Goal: Browse casually: Explore the website without a specific task or goal

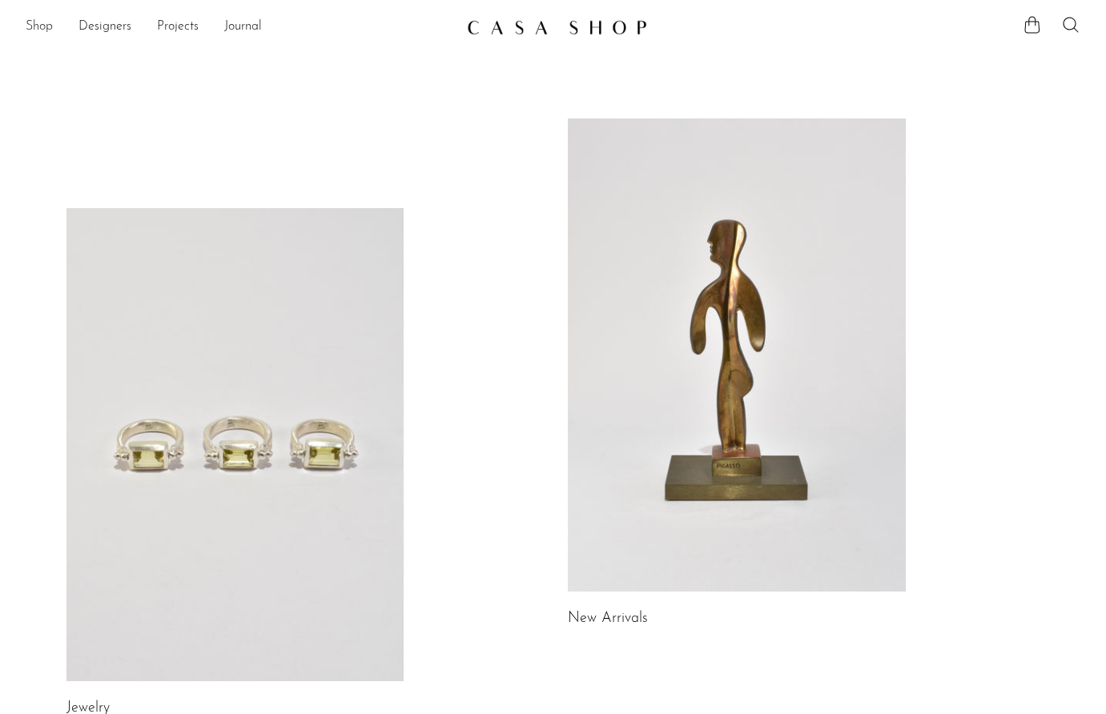
click at [44, 22] on link "Shop" at bounding box center [39, 27] width 27 height 21
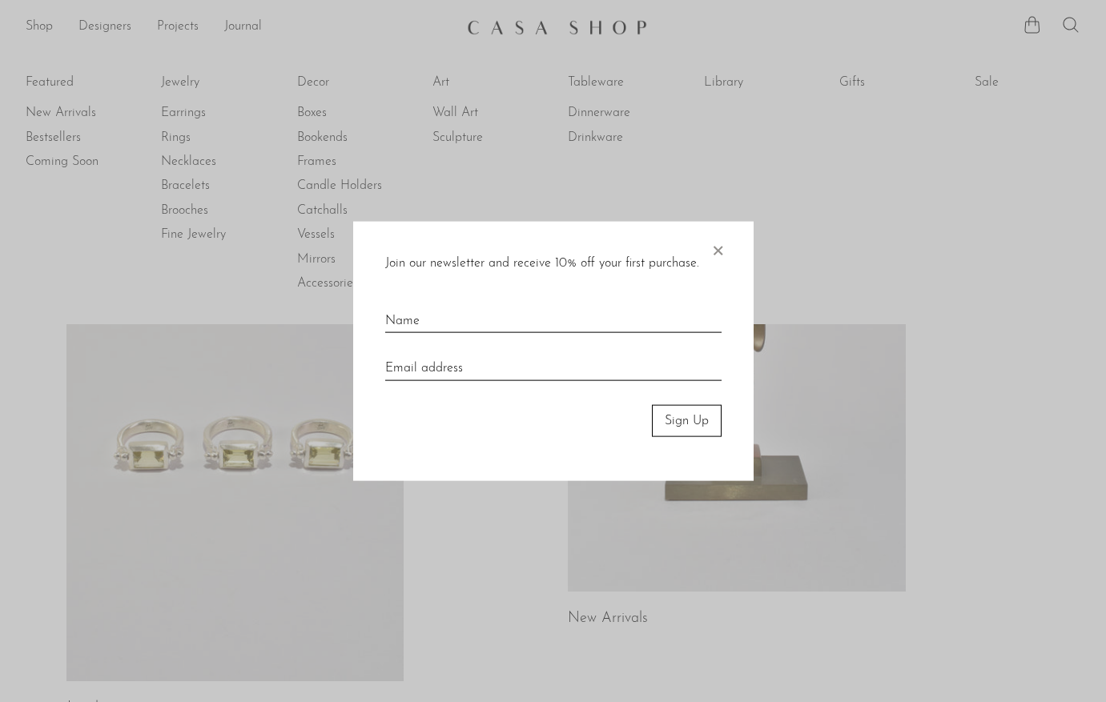
click at [721, 247] on span "×" at bounding box center [717, 246] width 16 height 51
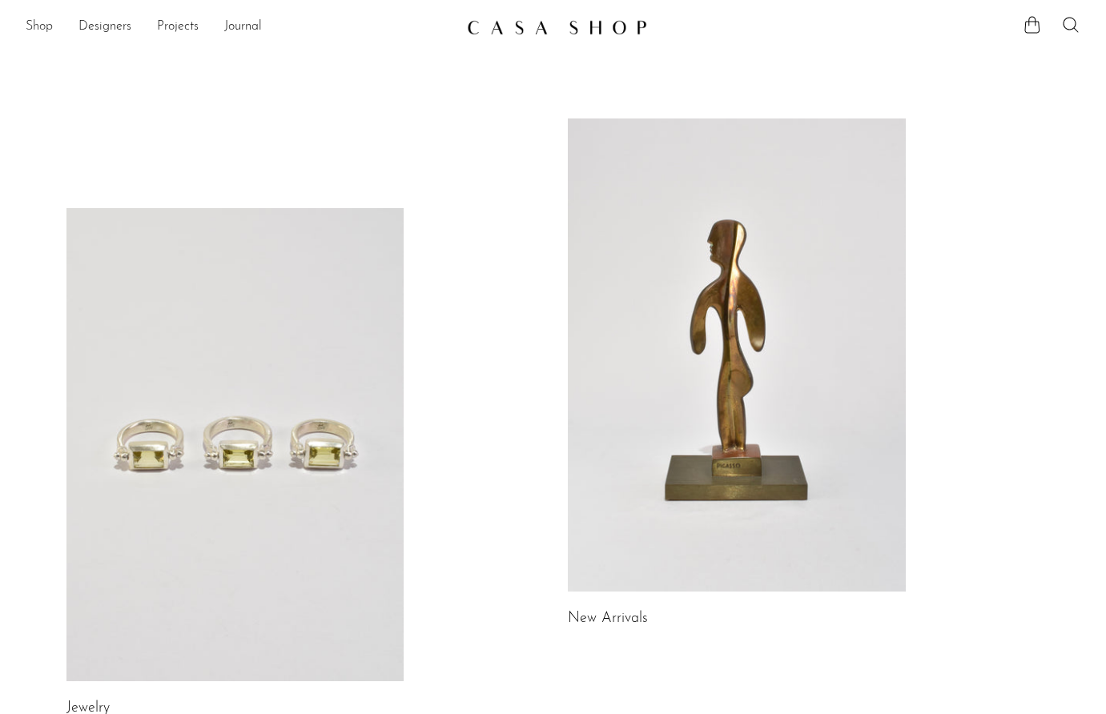
click at [42, 25] on link "Shop" at bounding box center [39, 27] width 27 height 21
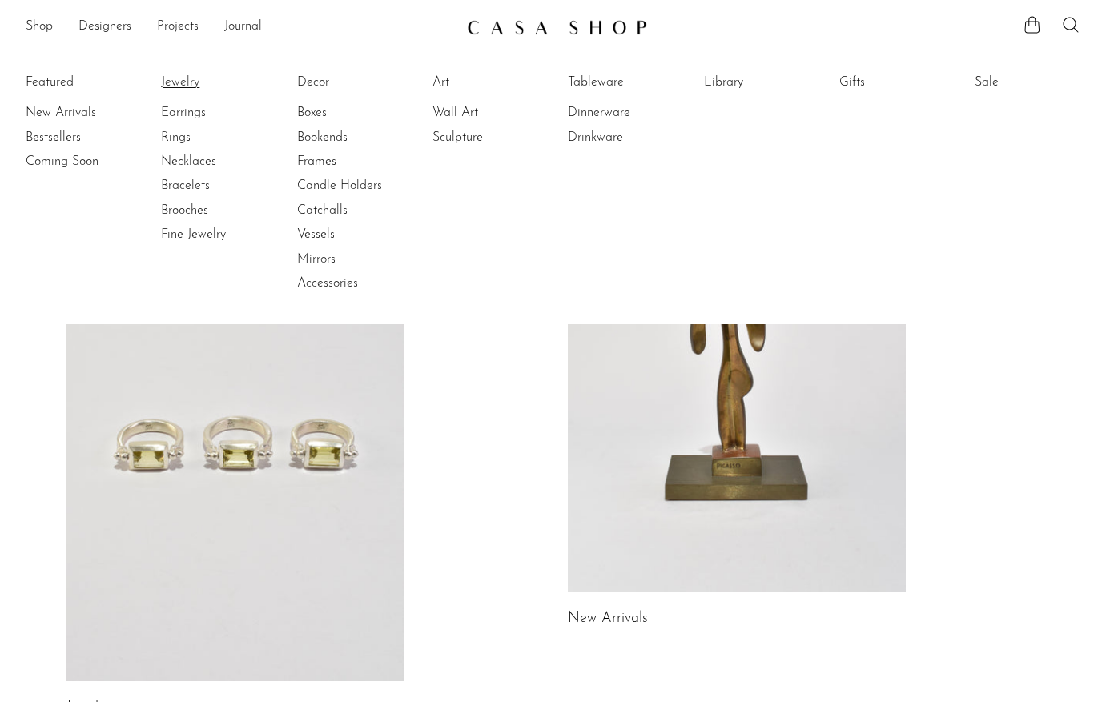
click at [193, 80] on link "Jewelry" at bounding box center [221, 83] width 120 height 18
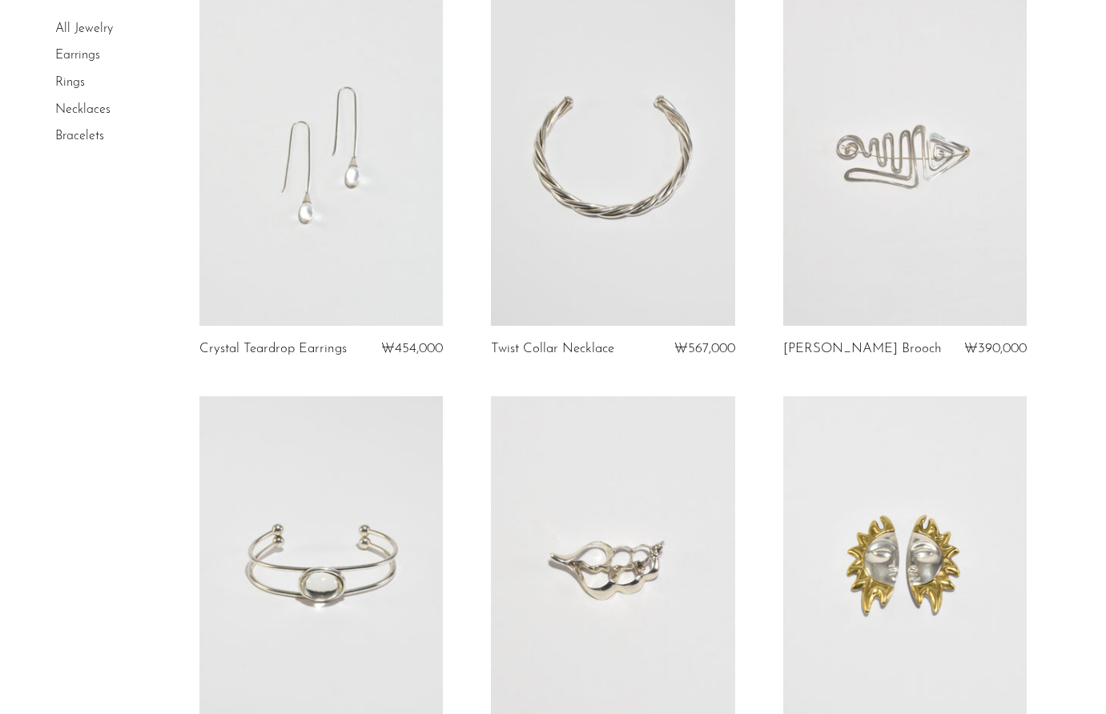
scroll to position [161, 0]
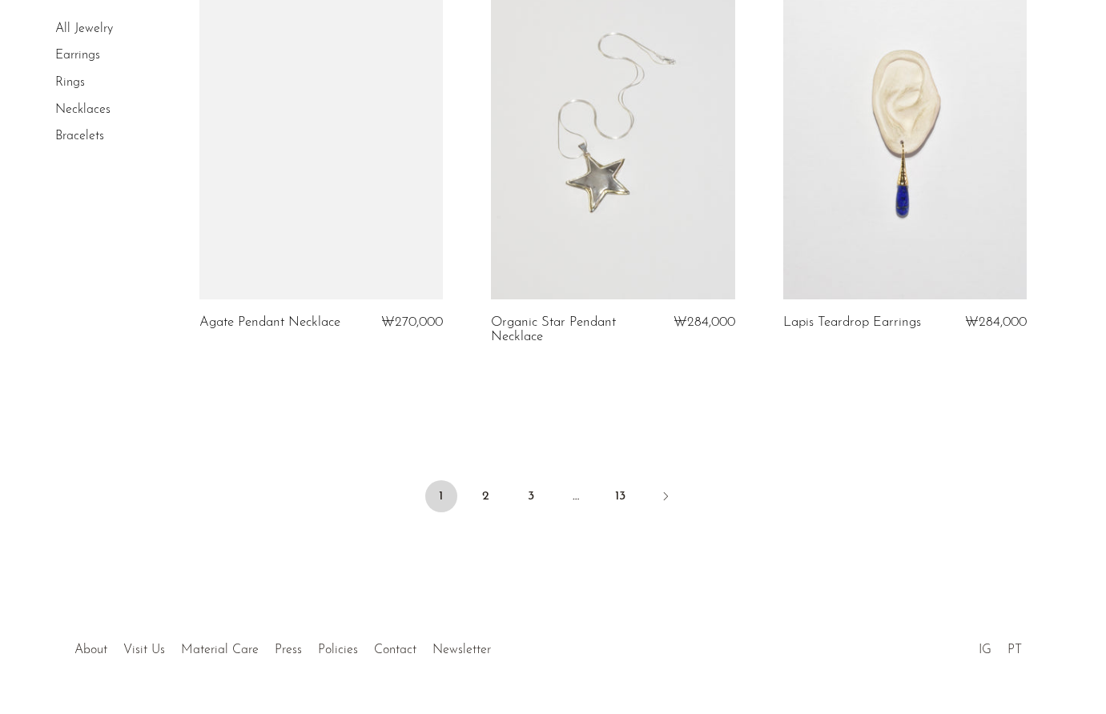
scroll to position [4836, 0]
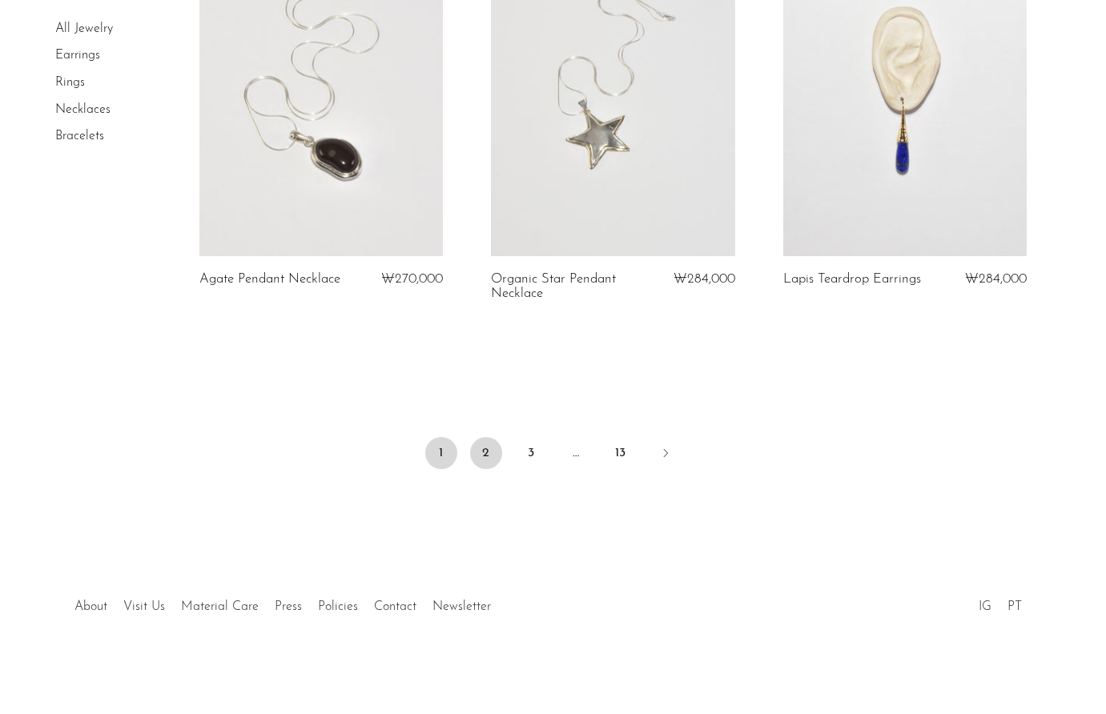
click at [480, 451] on link "2" at bounding box center [486, 453] width 32 height 32
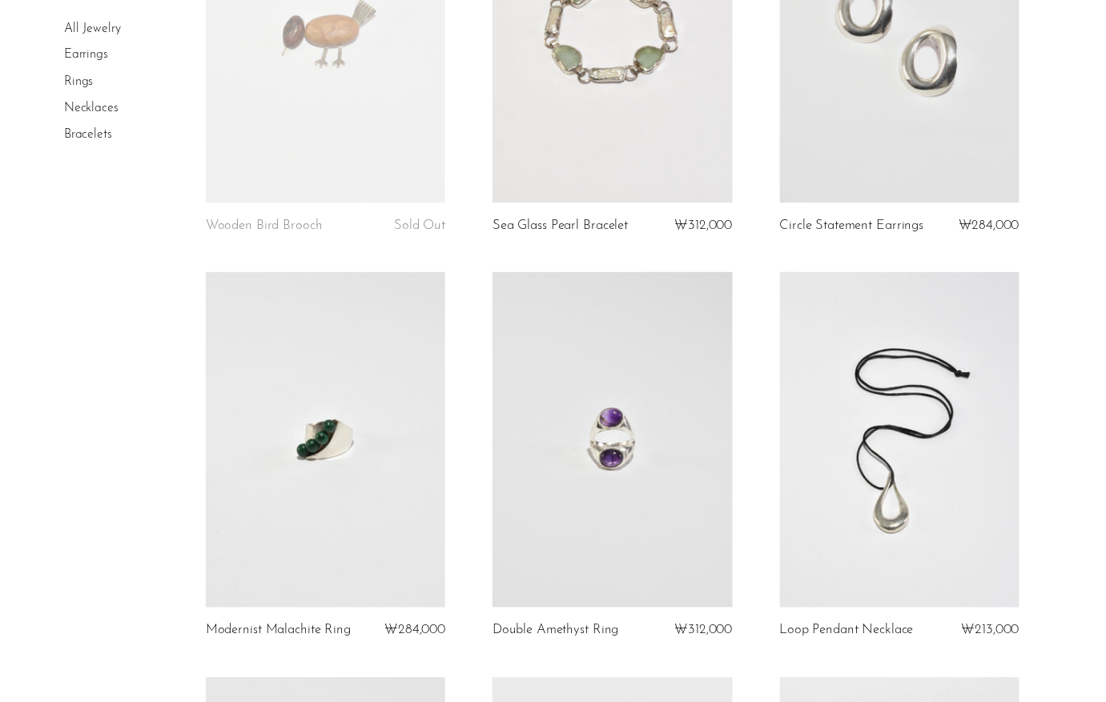
scroll to position [0, 0]
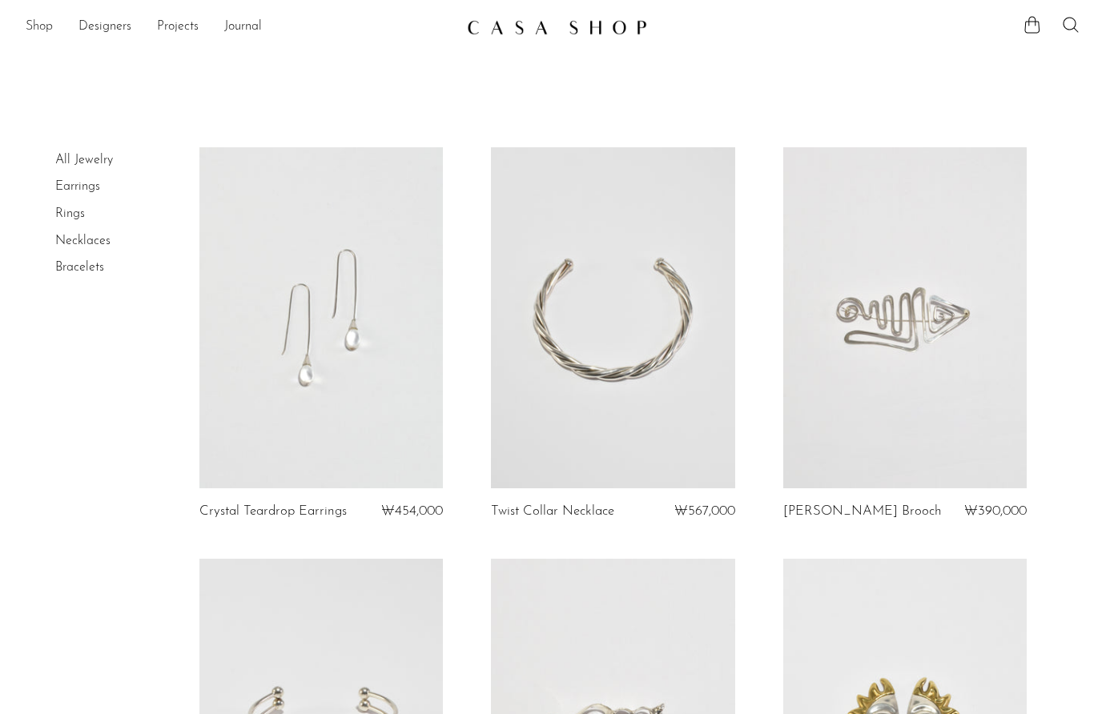
click at [34, 30] on link "Shop" at bounding box center [39, 27] width 27 height 21
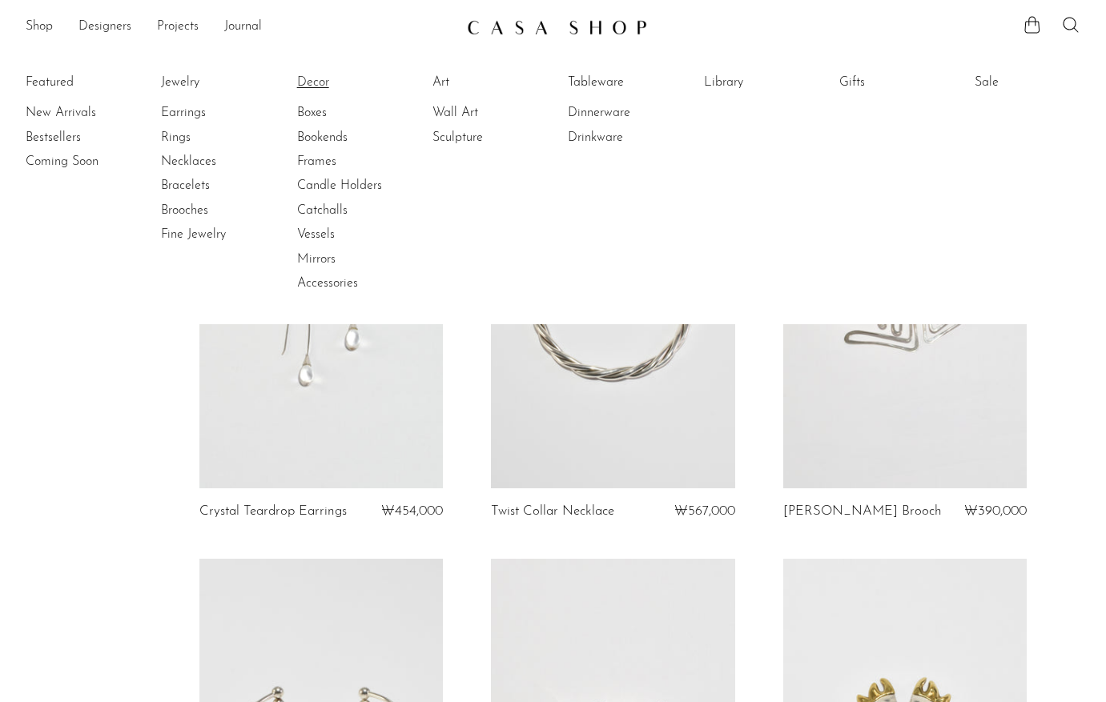
click at [323, 82] on link "Decor" at bounding box center [357, 83] width 120 height 18
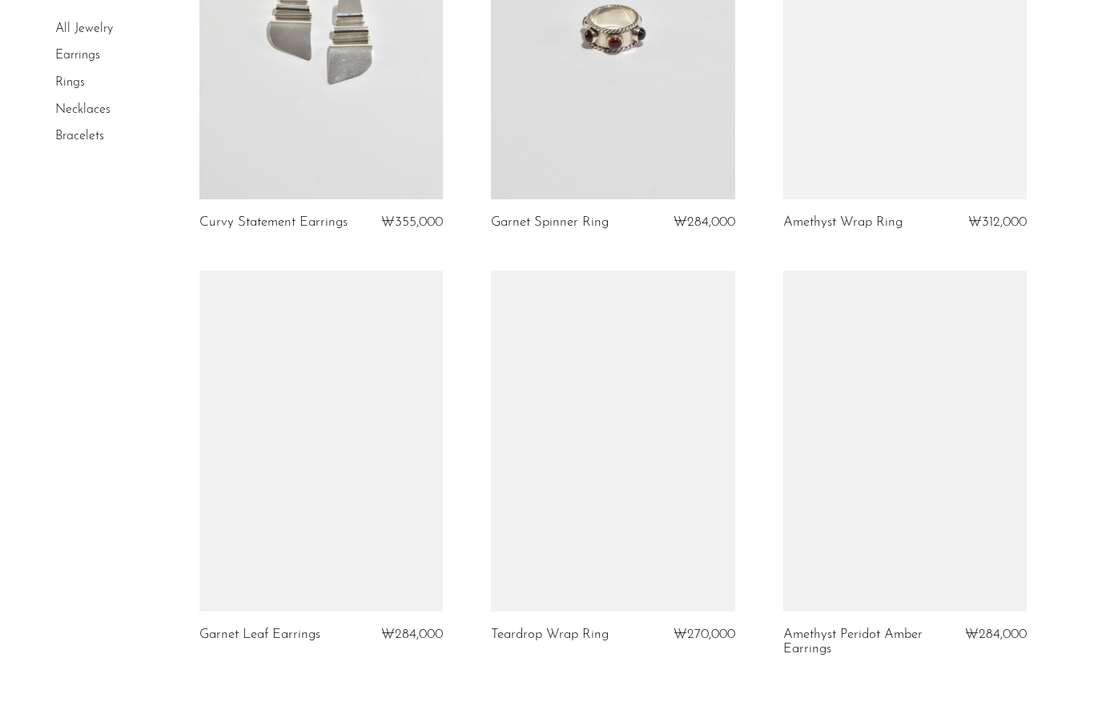
scroll to position [4482, 0]
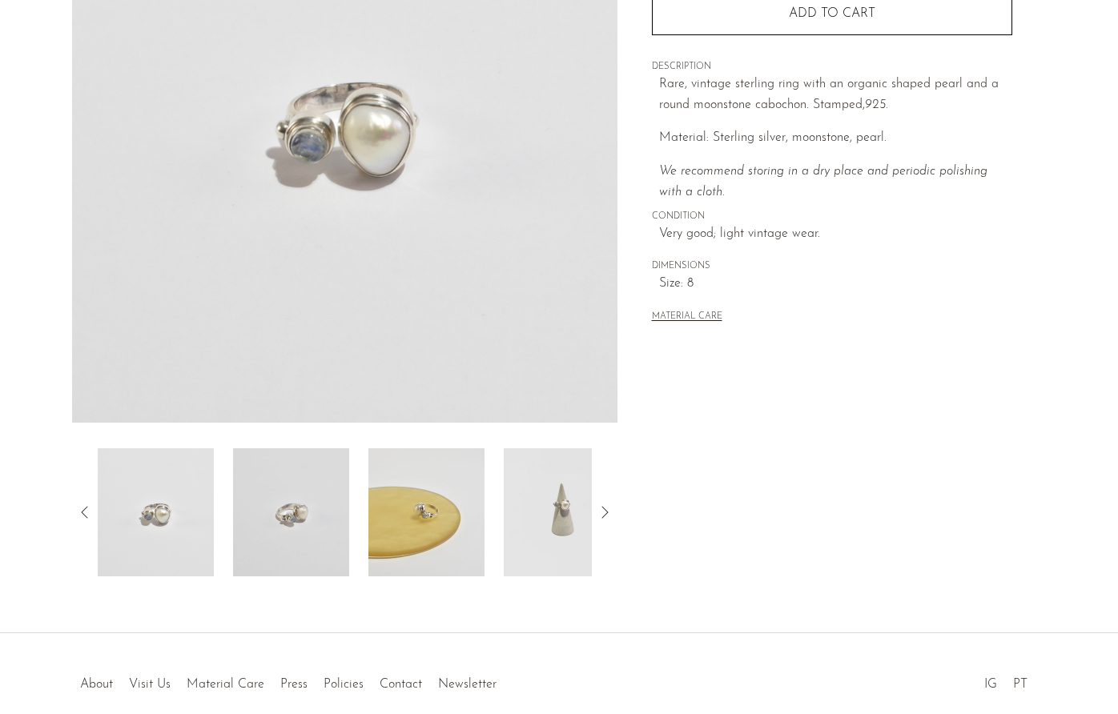
scroll to position [328, 0]
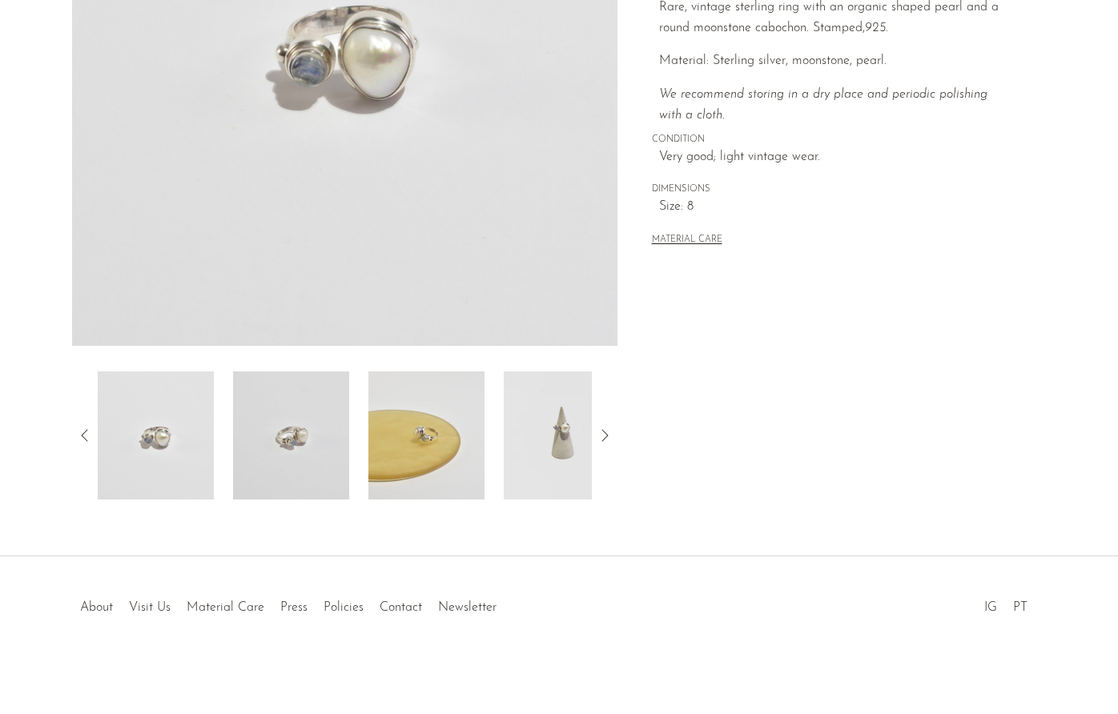
click at [456, 481] on img at bounding box center [426, 435] width 116 height 128
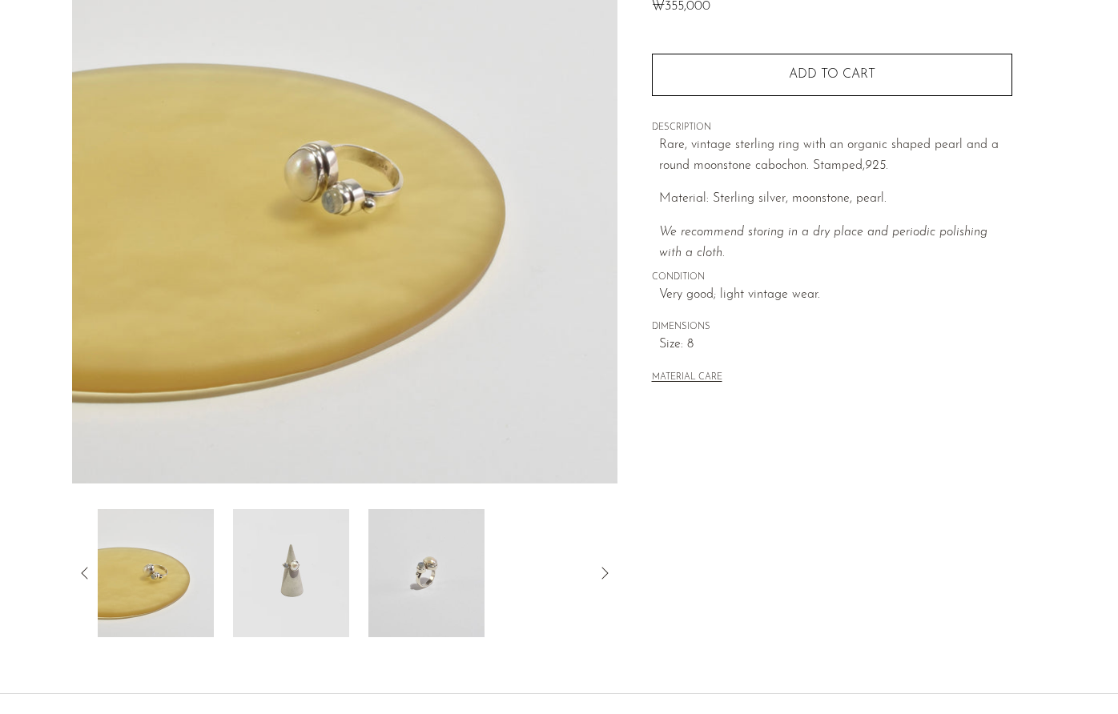
scroll to position [170, 0]
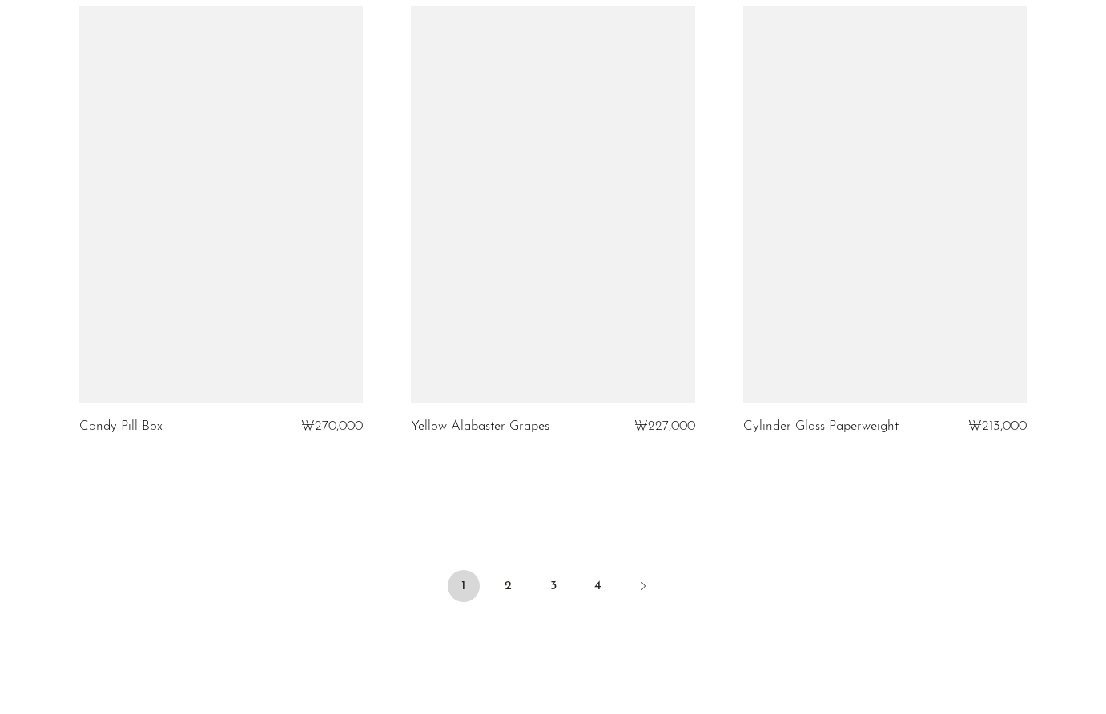
scroll to position [5362, 0]
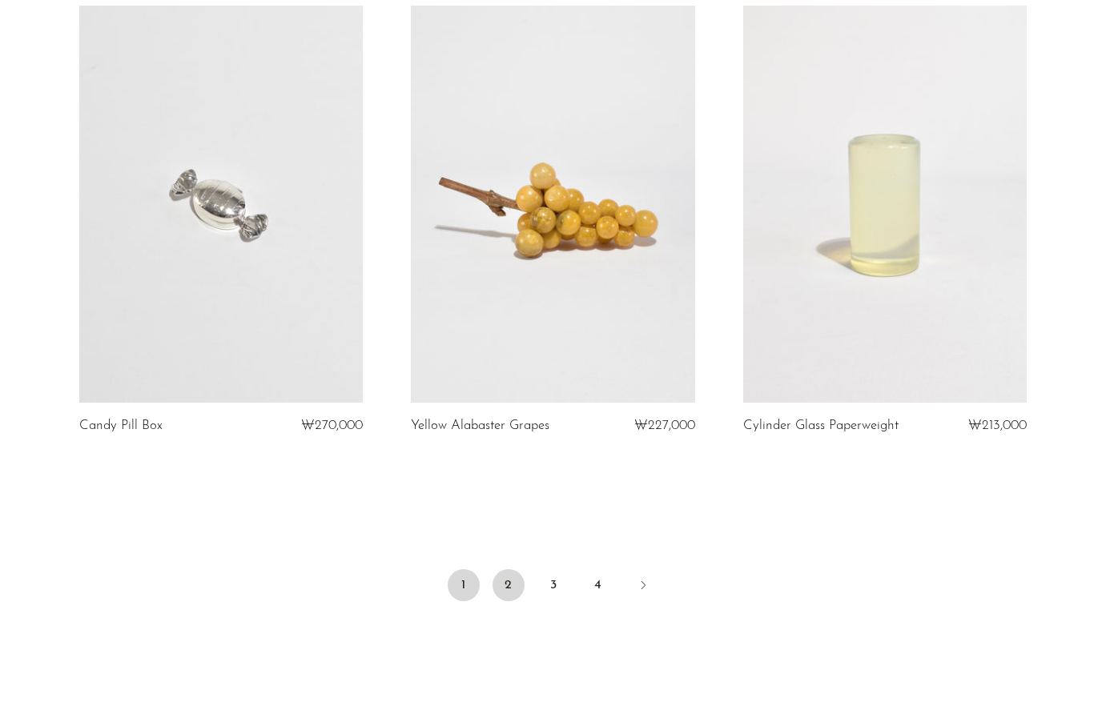
click at [501, 586] on link "2" at bounding box center [508, 585] width 32 height 32
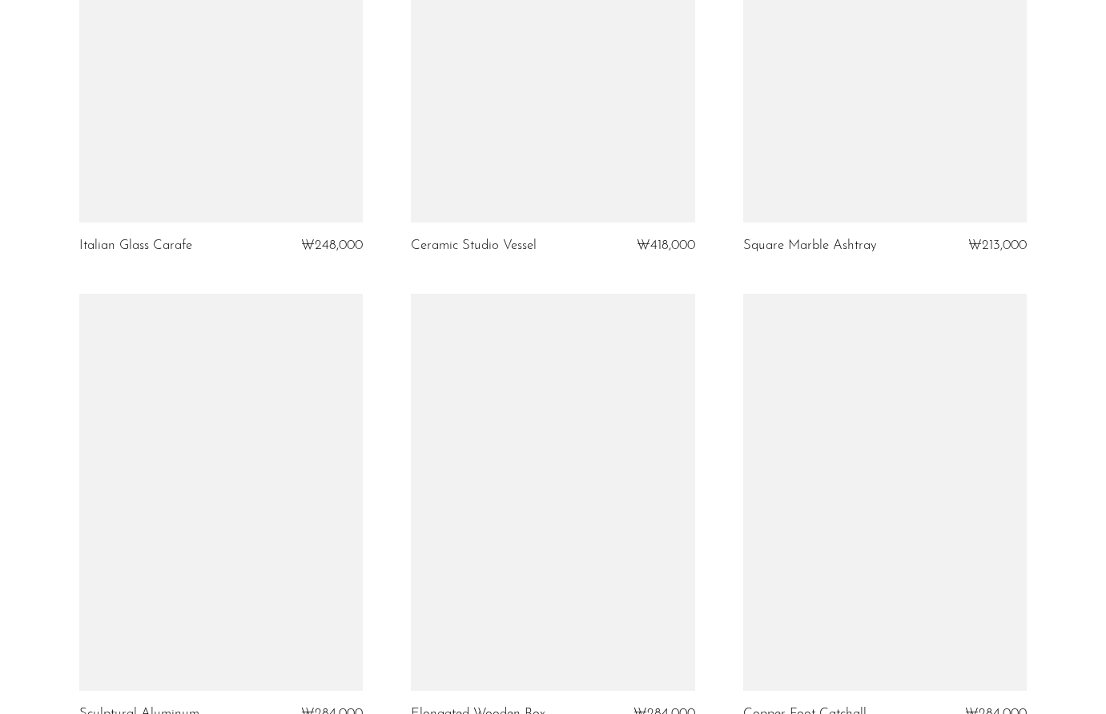
scroll to position [5450, 0]
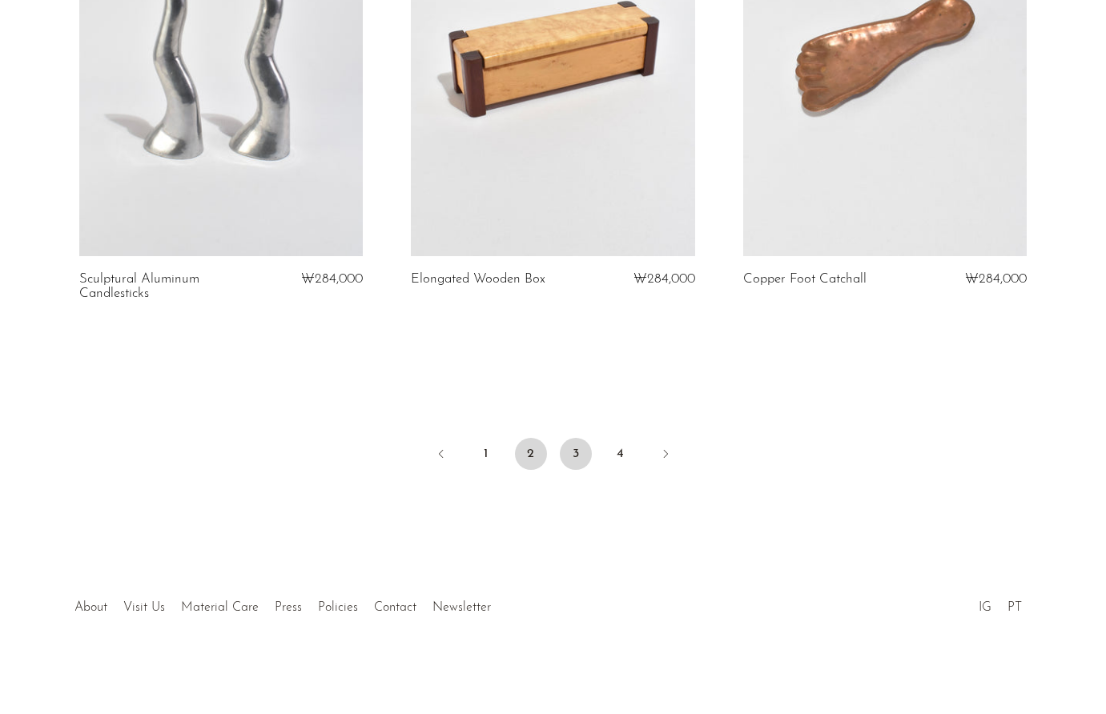
click at [578, 450] on link "3" at bounding box center [576, 454] width 32 height 32
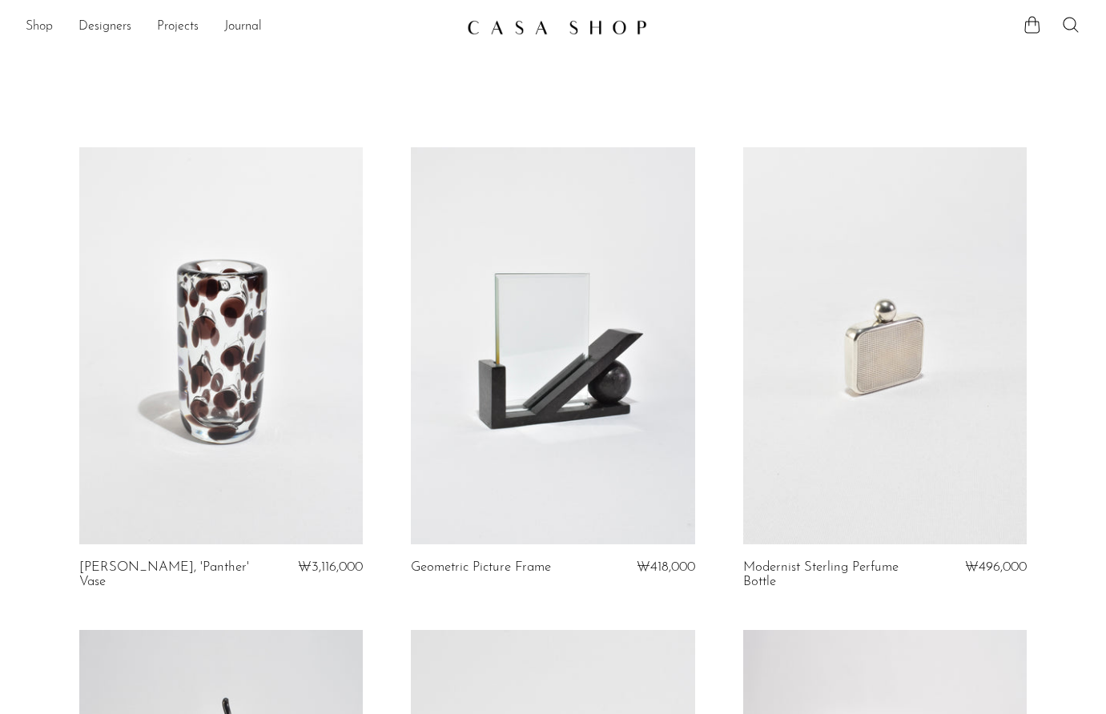
click at [42, 28] on link "Shop" at bounding box center [39, 27] width 27 height 21
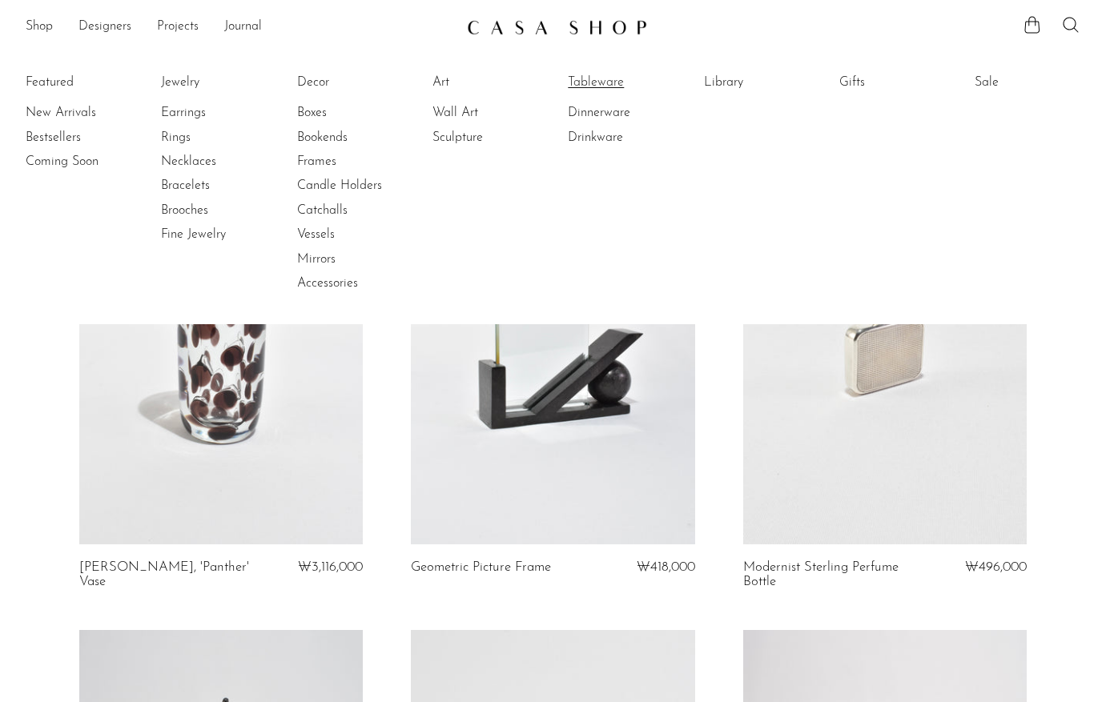
click at [600, 76] on link "Tableware" at bounding box center [628, 83] width 120 height 18
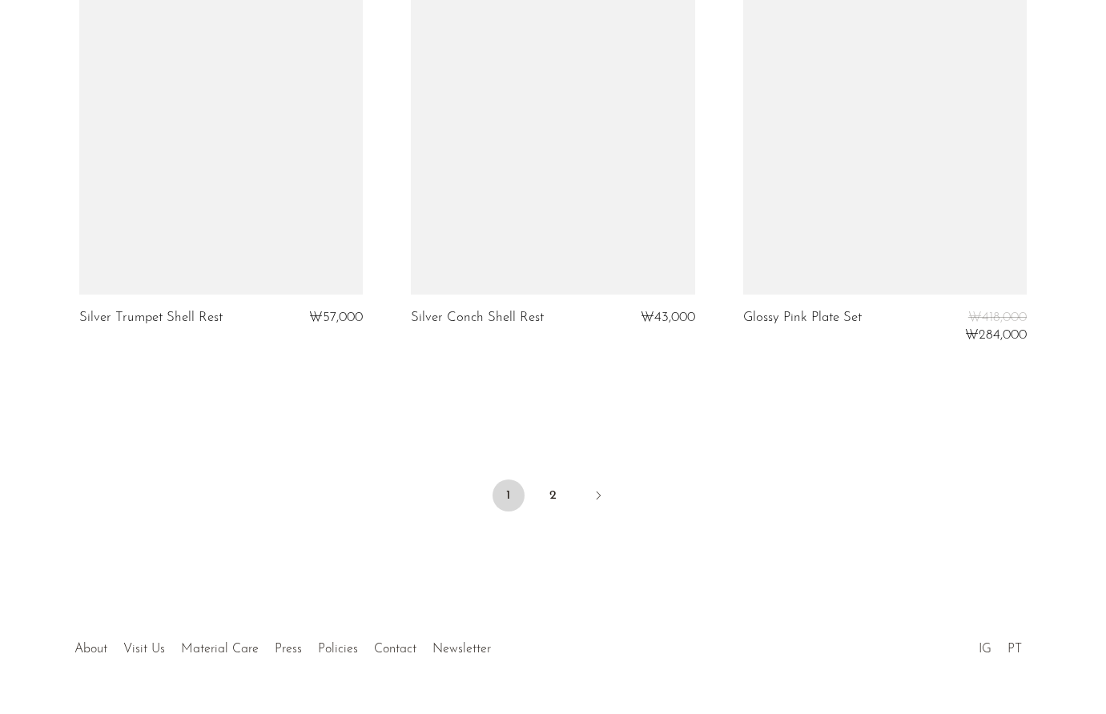
scroll to position [5442, 0]
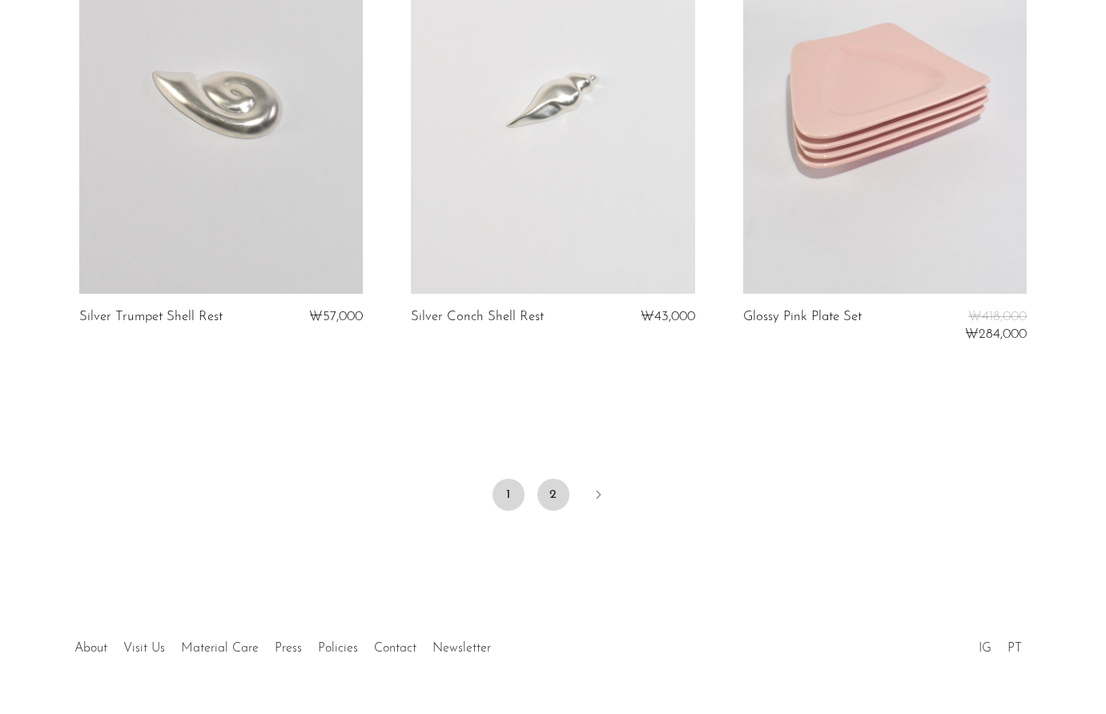
click at [547, 491] on link "2" at bounding box center [553, 495] width 32 height 32
